Goal: Transaction & Acquisition: Purchase product/service

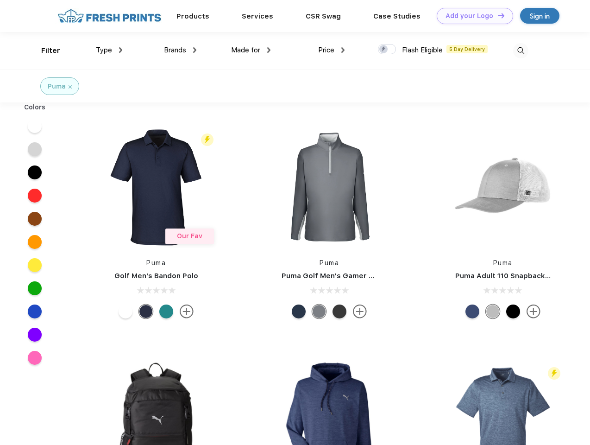
click at [471, 16] on link "Add your Logo Design Tool" at bounding box center [475, 16] width 76 height 16
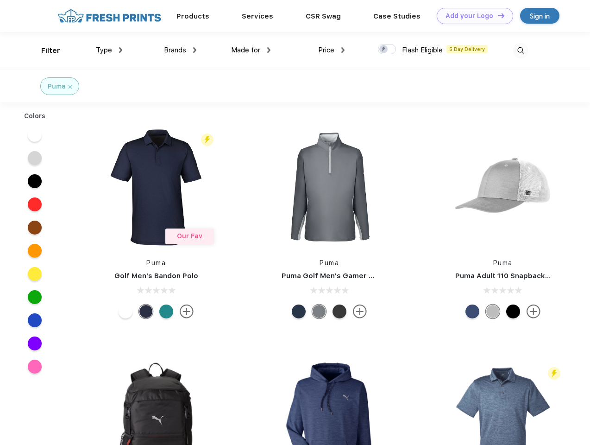
click at [0, 0] on div "Design Tool" at bounding box center [0, 0] width 0 height 0
click at [497, 15] on link "Add your Logo Design Tool" at bounding box center [475, 16] width 76 height 16
click at [44, 50] on div "Filter" at bounding box center [50, 50] width 19 height 11
click at [109, 50] on span "Type" at bounding box center [104, 50] width 16 height 8
click at [180, 50] on span "Brands" at bounding box center [175, 50] width 22 height 8
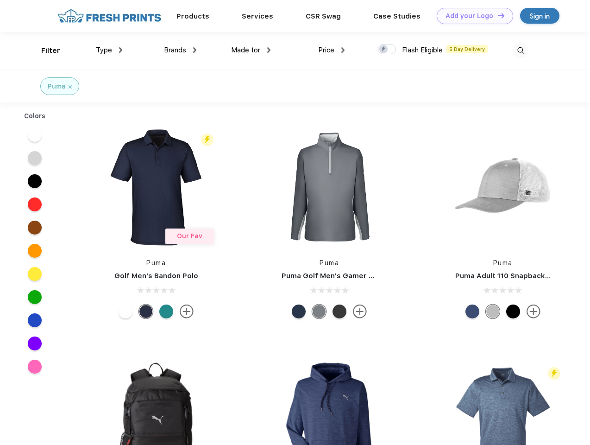
click at [251, 50] on span "Made for" at bounding box center [245, 50] width 29 height 8
click at [332, 50] on span "Price" at bounding box center [326, 50] width 16 height 8
click at [387, 50] on div at bounding box center [387, 49] width 18 height 10
click at [384, 50] on input "checkbox" at bounding box center [381, 47] width 6 height 6
click at [521, 50] on img at bounding box center [520, 50] width 15 height 15
